Goal: Task Accomplishment & Management: Use online tool/utility

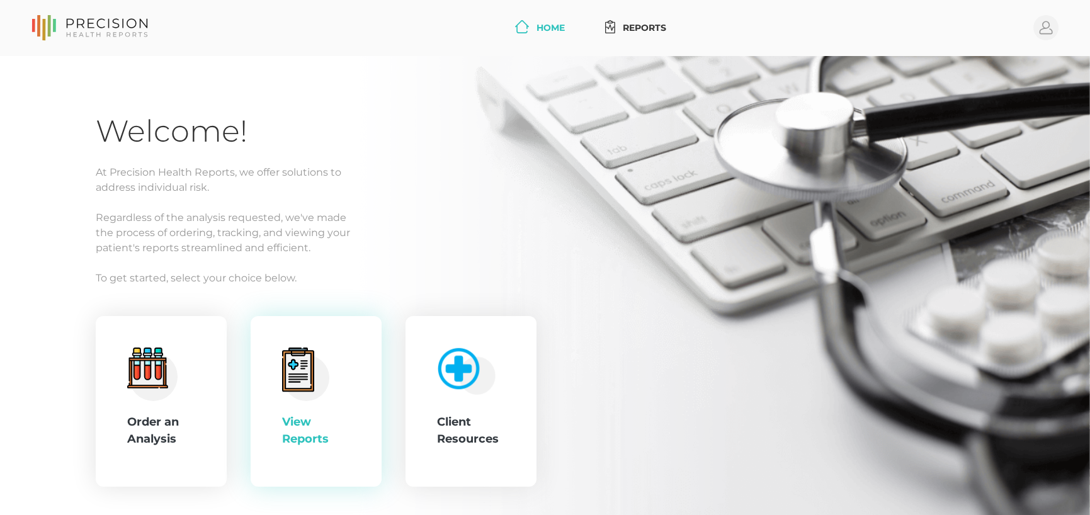
click at [340, 405] on div "View Reports" at bounding box center [316, 402] width 68 height 108
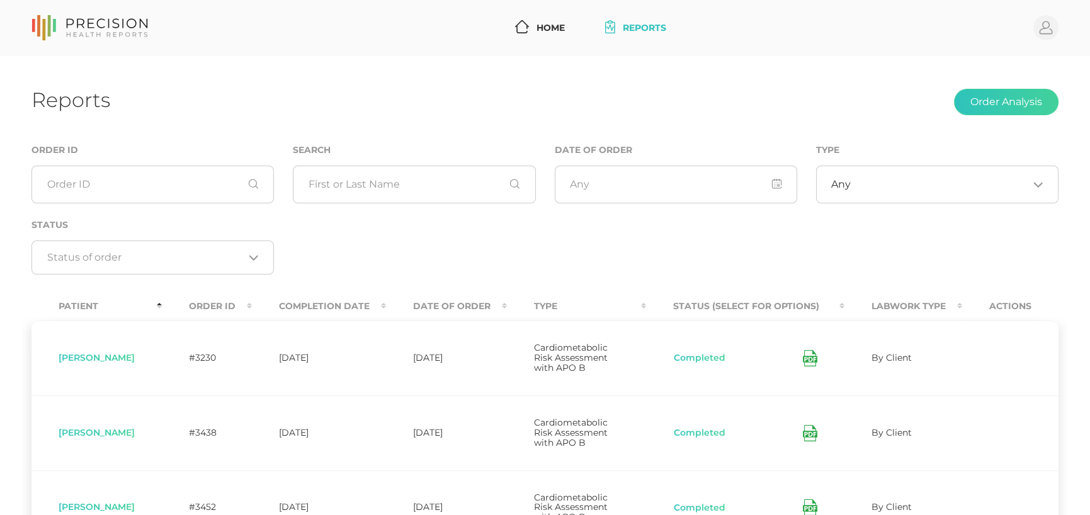
click at [474, 300] on th "Date Of Order" at bounding box center [446, 306] width 121 height 28
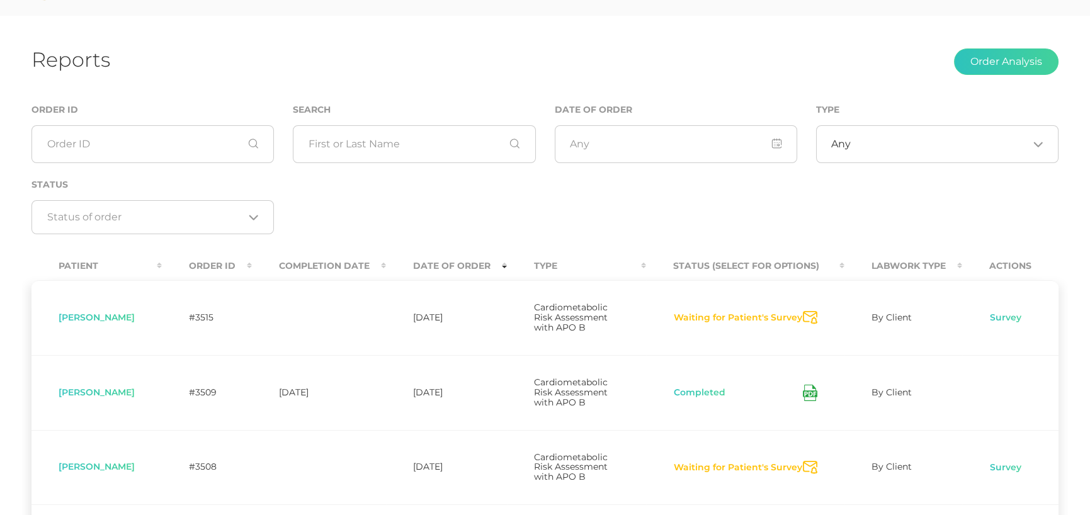
scroll to position [63, 0]
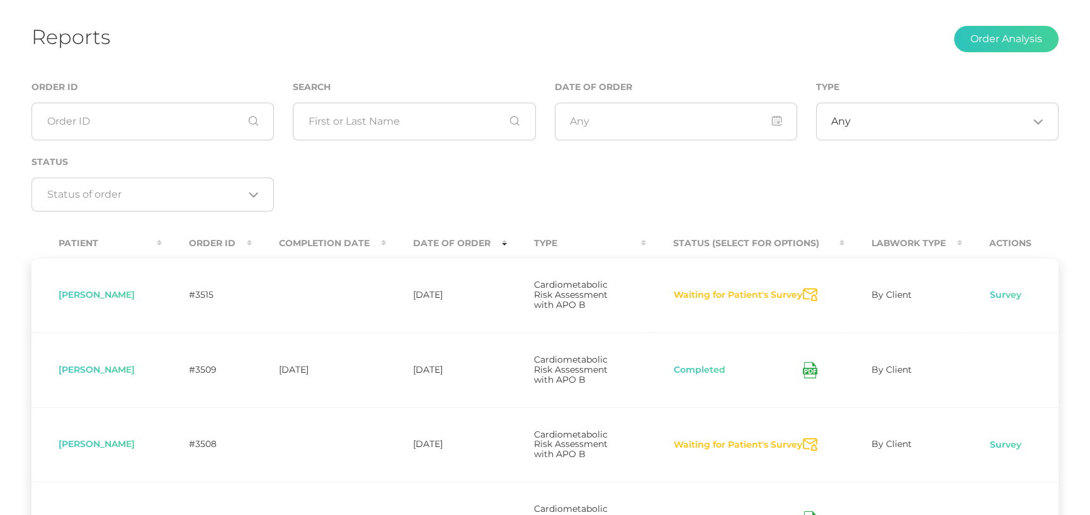
click at [811, 292] on icon "Send Notification" at bounding box center [810, 294] width 14 height 13
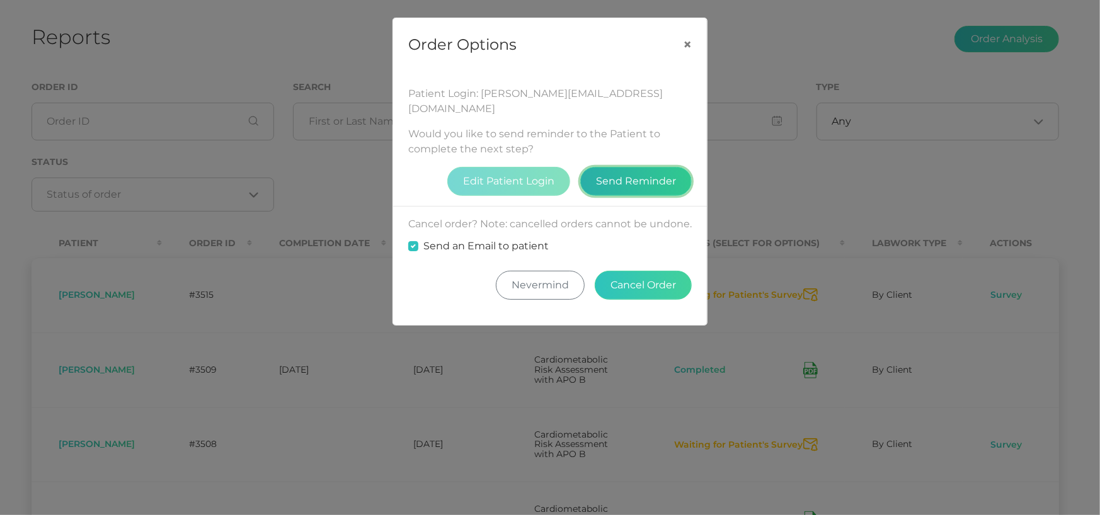
click at [646, 167] on button "Send Reminder" at bounding box center [635, 181] width 111 height 29
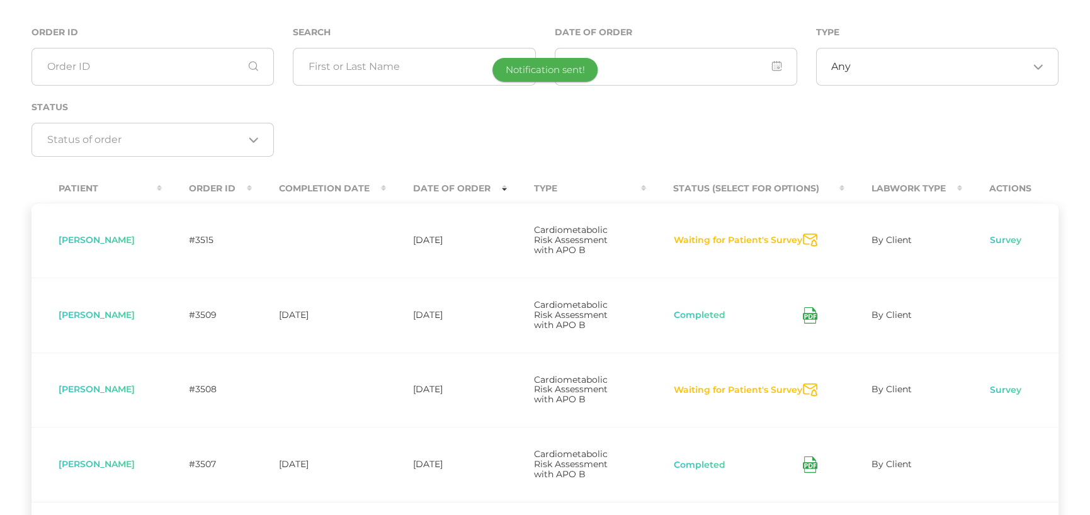
scroll to position [189, 0]
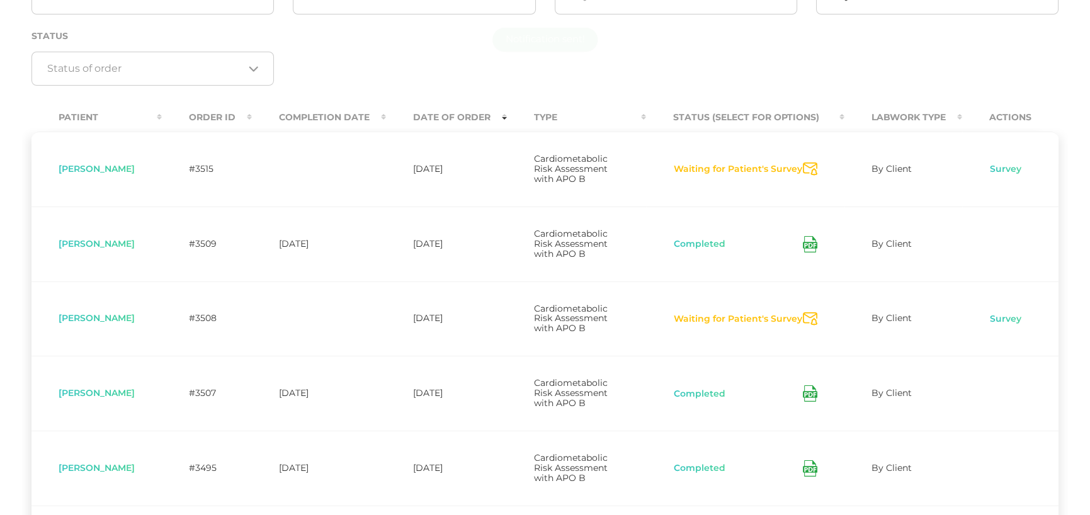
click at [815, 318] on icon "Send Notification" at bounding box center [810, 318] width 14 height 13
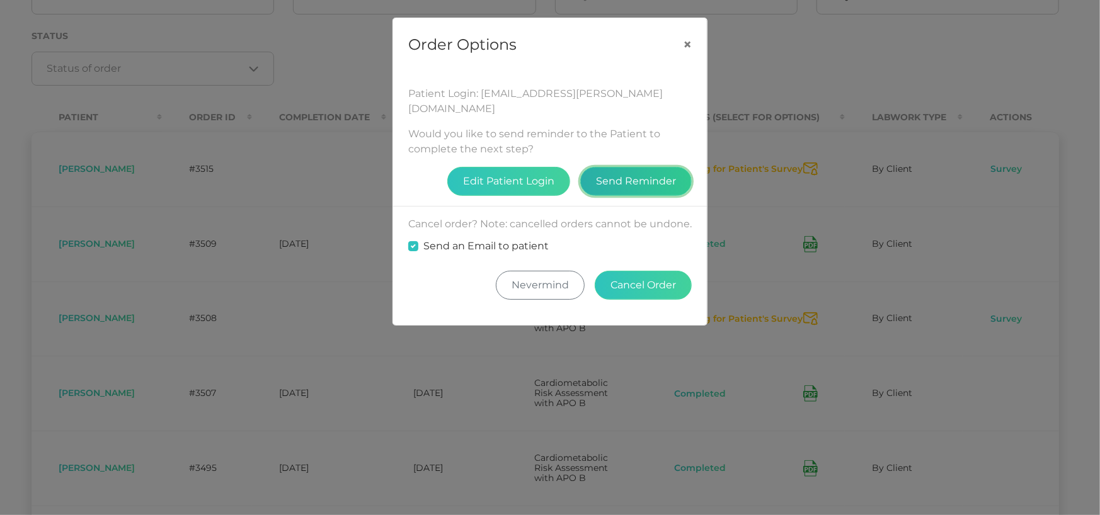
click at [639, 171] on button "Send Reminder" at bounding box center [635, 181] width 111 height 29
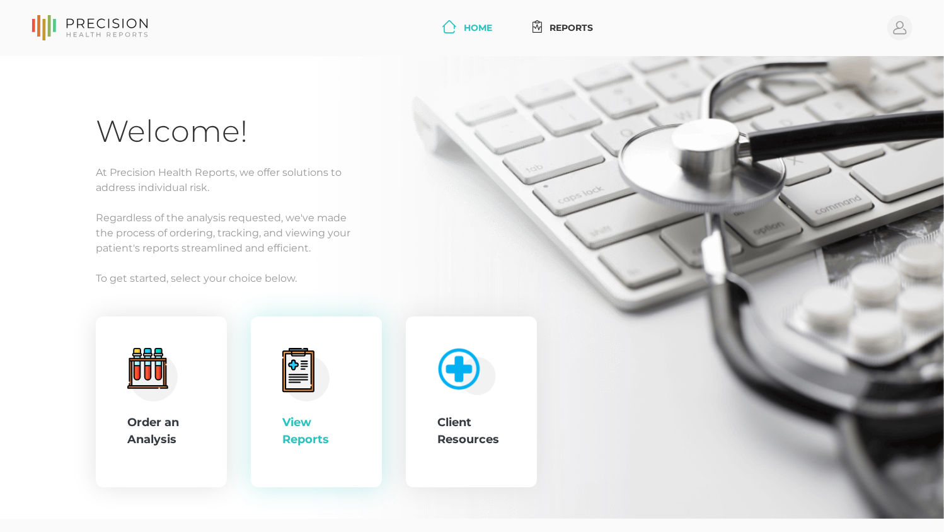
click at [287, 429] on div "View Reports" at bounding box center [316, 431] width 68 height 34
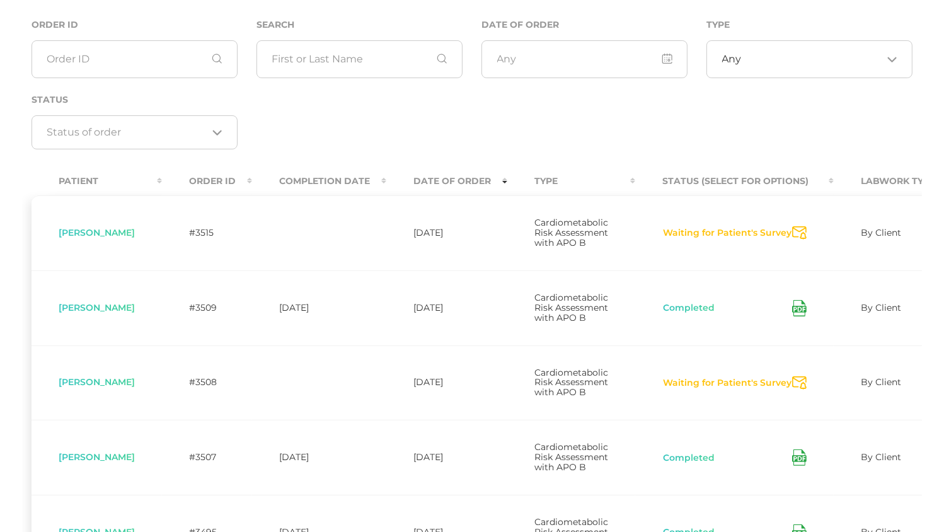
scroll to position [188, 0]
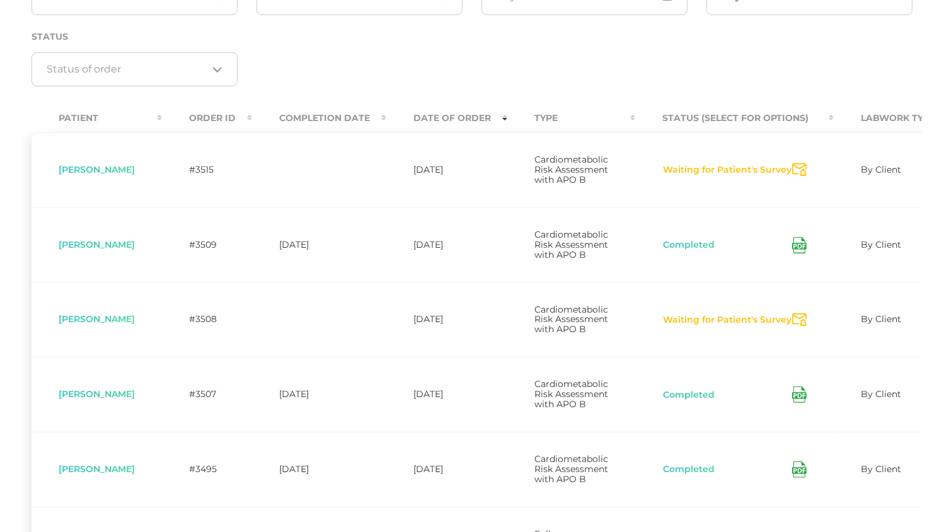
click at [801, 326] on icon "Send Notification" at bounding box center [799, 319] width 14 height 13
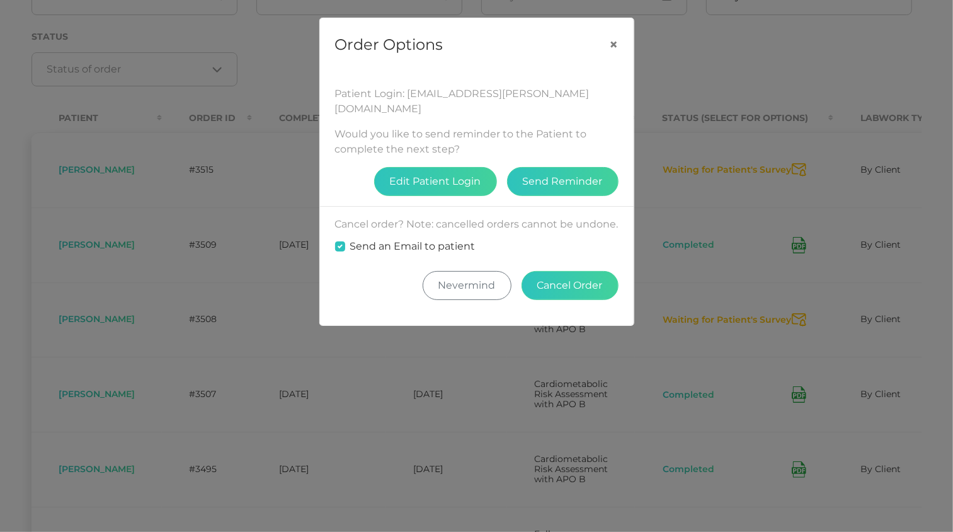
click at [731, 40] on div "Order Options × Patient Login: [EMAIL_ADDRESS][PERSON_NAME][DOMAIN_NAME] Would …" at bounding box center [476, 266] width 953 height 532
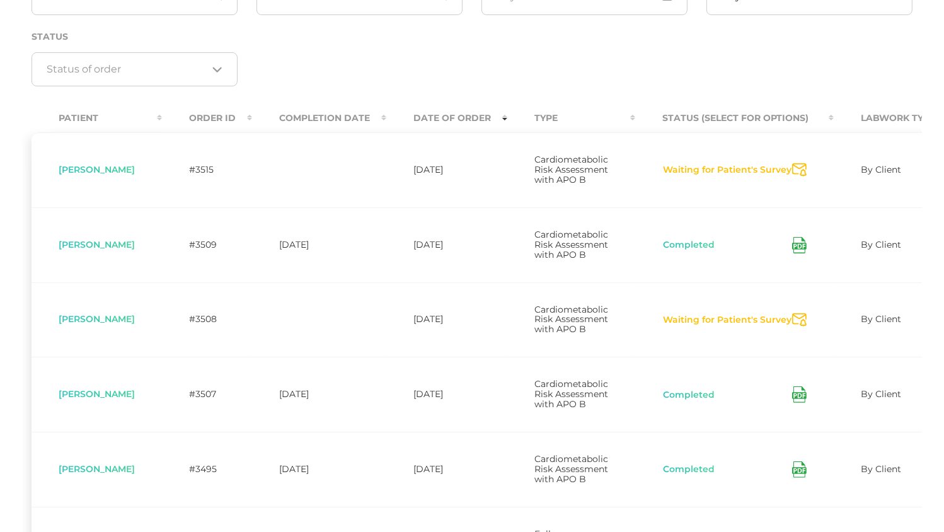
click at [533, 52] on div "Order ID Search Date of Order Type Any Loading... Status Loading..." at bounding box center [471, 27] width 899 height 146
